Goal: Check status: Check status

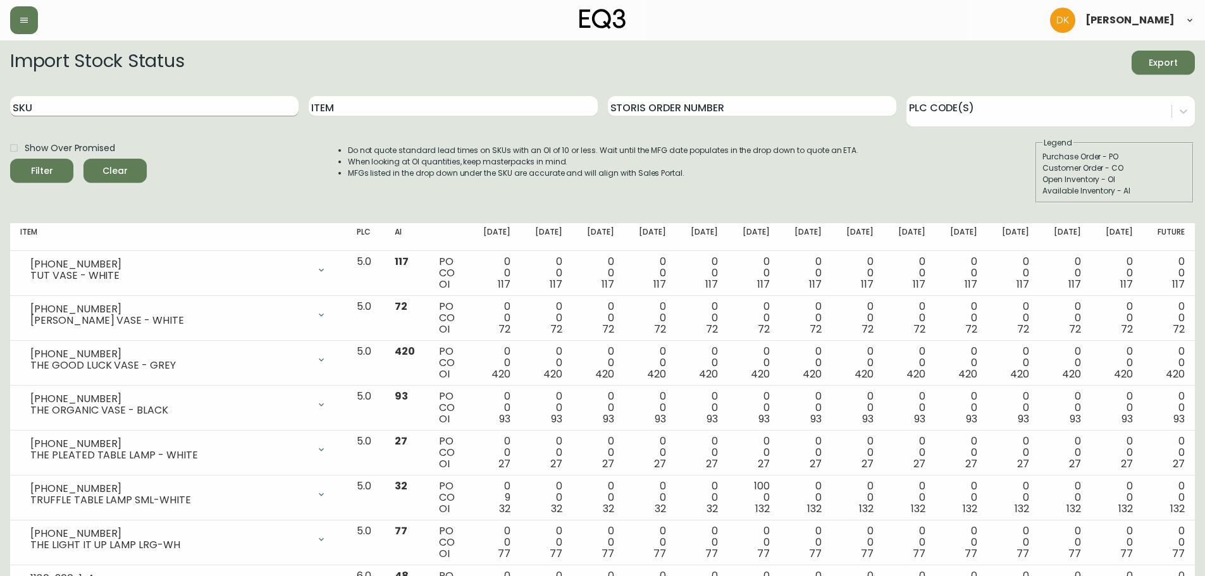
drag, startPoint x: 99, startPoint y: 104, endPoint x: 78, endPoint y: 110, distance: 21.8
click at [99, 104] on input "SKU" at bounding box center [154, 106] width 288 height 20
click at [10, 159] on button "Filter" at bounding box center [41, 171] width 63 height 24
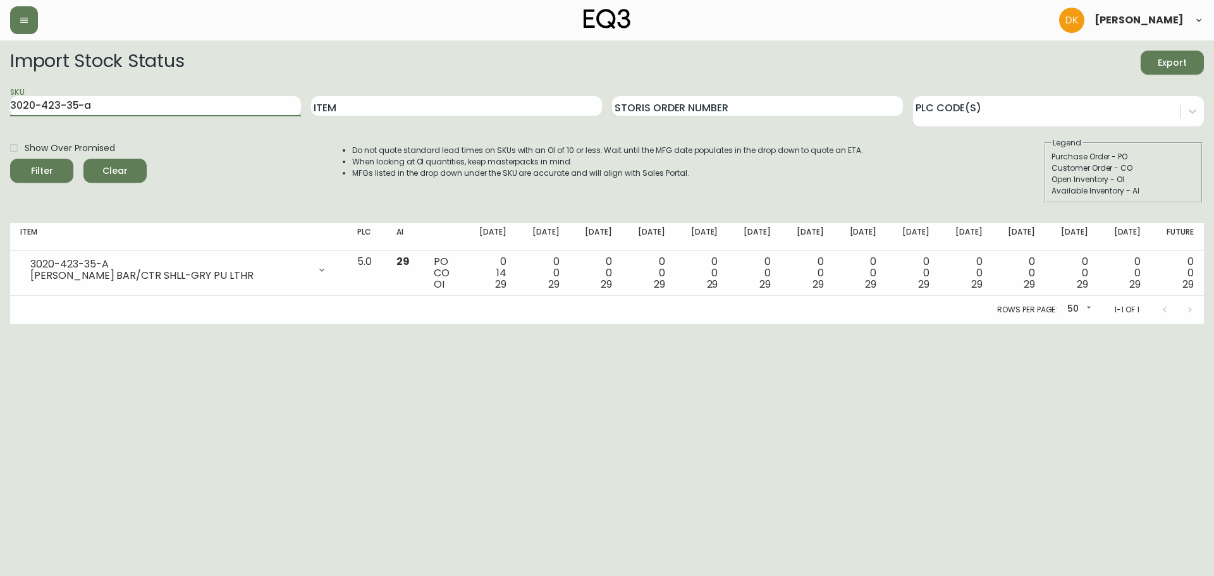
drag, startPoint x: 121, startPoint y: 102, endPoint x: -32, endPoint y: 102, distance: 152.4
click at [0, 102] on html "[PERSON_NAME] Import Stock Status Export SKU 3020-423-35-a Item Storis Order Nu…" at bounding box center [607, 162] width 1214 height 324
click at [10, 159] on button "Filter" at bounding box center [41, 171] width 63 height 24
drag, startPoint x: 131, startPoint y: 102, endPoint x: 1048, endPoint y: 335, distance: 946.2
click at [0, 113] on html "[PERSON_NAME] Import Stock Status Export SKU 3020-423-4-b Item Storis Order Num…" at bounding box center [607, 162] width 1214 height 324
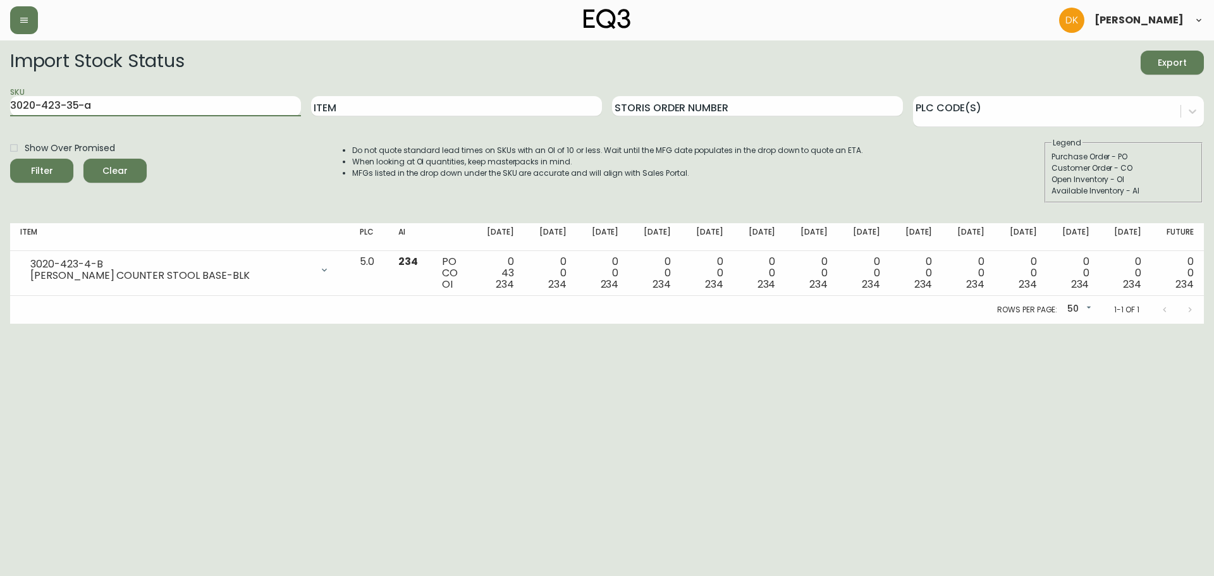
click at [10, 159] on button "Filter" at bounding box center [41, 171] width 63 height 24
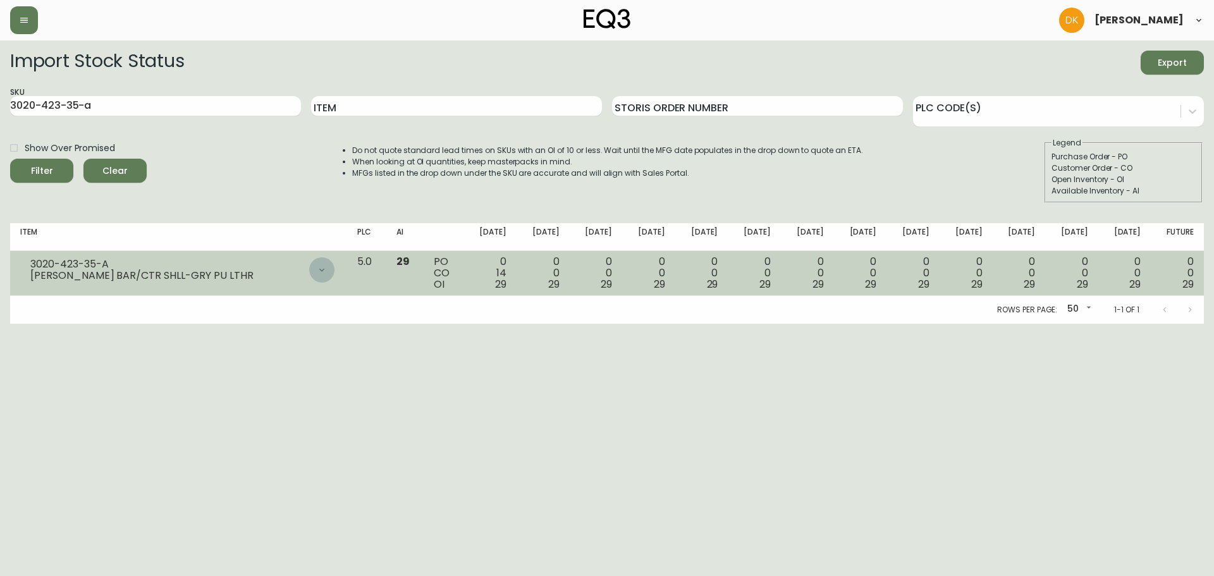
click at [327, 273] on icon at bounding box center [322, 270] width 10 height 10
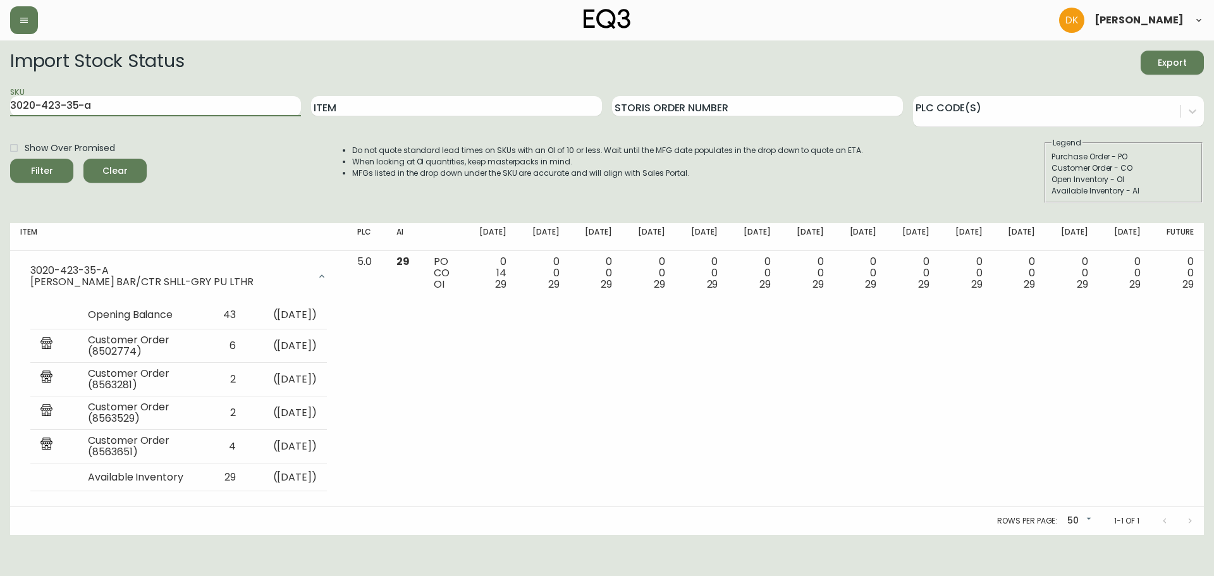
drag, startPoint x: 108, startPoint y: 106, endPoint x: -18, endPoint y: 100, distance: 125.4
click at [0, 100] on html "[PERSON_NAME] Import Stock Status Export SKU 3020-423-35-a Item Storis Order Nu…" at bounding box center [607, 267] width 1214 height 535
type input "3020-423-4-b"
click at [10, 159] on button "Filter" at bounding box center [41, 171] width 63 height 24
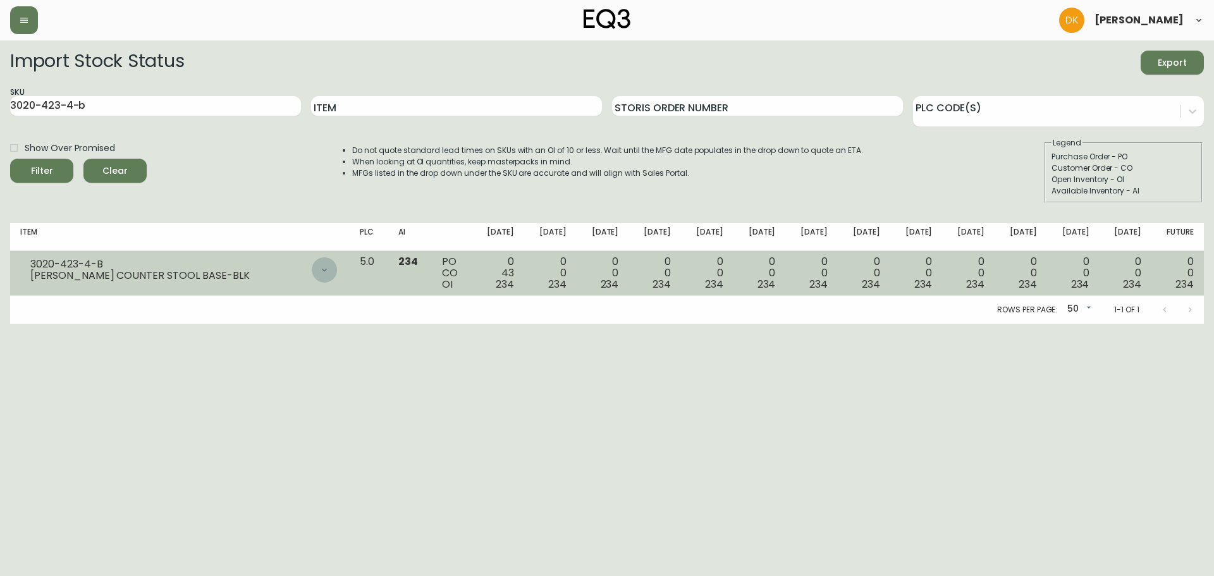
click at [330, 271] on icon at bounding box center [324, 270] width 10 height 10
